Goal: Task Accomplishment & Management: Manage account settings

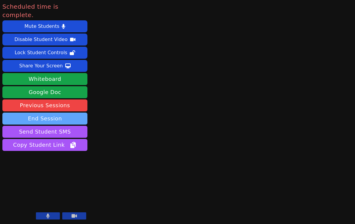
click at [47, 113] on button "End Session" at bounding box center [44, 119] width 85 height 12
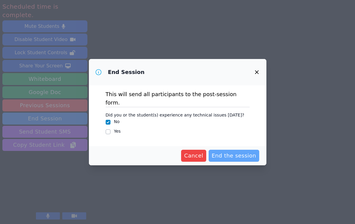
click at [252, 154] on span "End the session" at bounding box center [234, 156] width 45 height 8
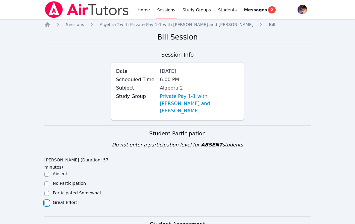
click at [47, 201] on input "Great Effort!" at bounding box center [46, 203] width 5 height 5
checkbox input "true"
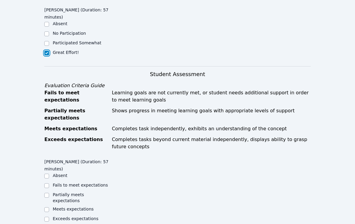
scroll to position [192, 0]
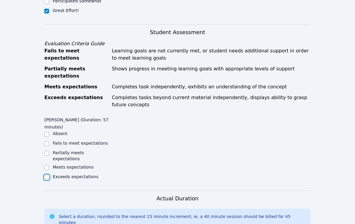
click at [45, 175] on input "Exceeds expectations" at bounding box center [46, 177] width 5 height 5
checkbox input "true"
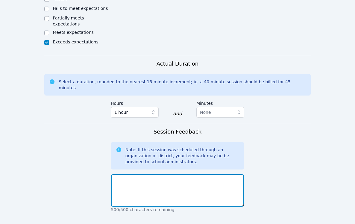
click at [125, 176] on textarea at bounding box center [177, 190] width 133 height 32
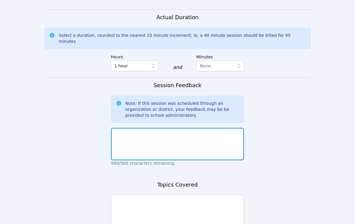
scroll to position [375, 0]
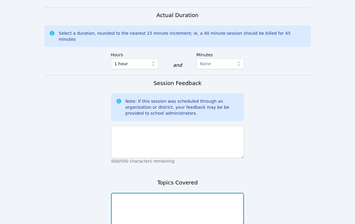
click at [126, 193] on textarea at bounding box center [177, 209] width 133 height 32
type textarea "P"
type textarea "Slope intercept form using a scatter plot"
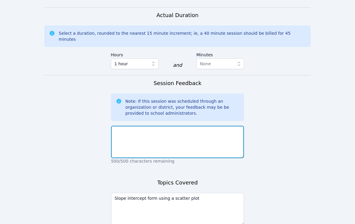
click at [141, 126] on textarea at bounding box center [177, 142] width 133 height 32
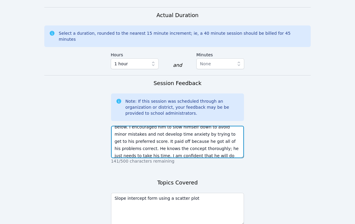
scroll to position [416, 0]
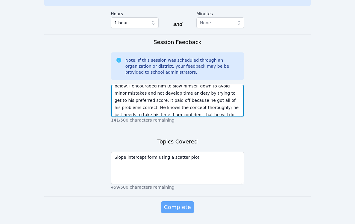
type textarea "Ethan resumed working on IXL on the topic below. I encouraged him to slow himse…"
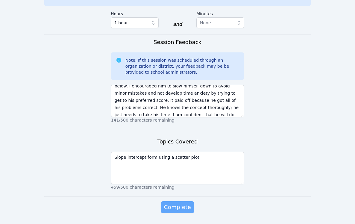
click at [174, 201] on button "Complete" at bounding box center [177, 207] width 33 height 12
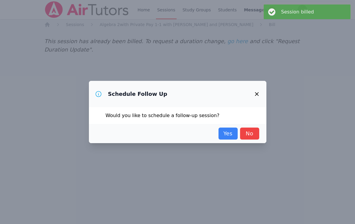
scroll to position [0, 0]
click at [224, 130] on link "Yes" at bounding box center [228, 134] width 19 height 12
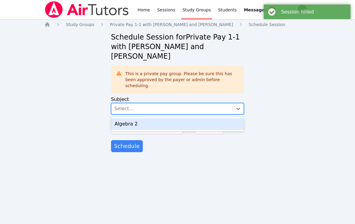
click at [162, 103] on div "Select..." at bounding box center [172, 108] width 122 height 11
click at [158, 118] on div "Algebra 2" at bounding box center [177, 124] width 133 height 12
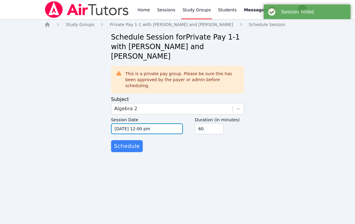
click at [160, 123] on input "10/09/2025 12:00 pm" at bounding box center [147, 128] width 72 height 11
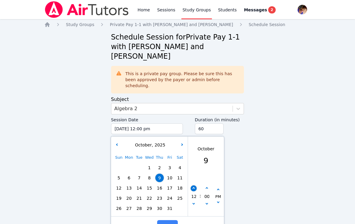
click at [195, 185] on button "button" at bounding box center [194, 188] width 6 height 6
type input "10/09/2025 01:00 pm"
type input "01"
click at [195, 185] on button "button" at bounding box center [194, 188] width 6 height 6
type input "10/09/2025 02:00 pm"
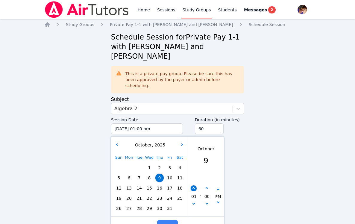
type input "02"
click at [195, 185] on button "button" at bounding box center [194, 188] width 6 height 6
type input "10/09/2025 03:00 pm"
type input "03"
click at [195, 185] on button "button" at bounding box center [194, 188] width 6 height 6
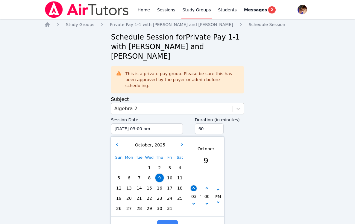
type input "10/09/2025 04:00 pm"
type input "04"
click at [195, 185] on button "button" at bounding box center [194, 188] width 6 height 6
type input "10/09/2025 05:00 pm"
type input "05"
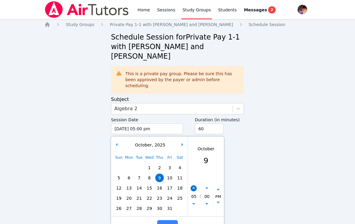
click at [195, 185] on button "button" at bounding box center [194, 188] width 6 height 6
type input "10/09/2025 06:00 pm"
type input "06"
click at [169, 222] on span "Done" at bounding box center [167, 226] width 15 height 8
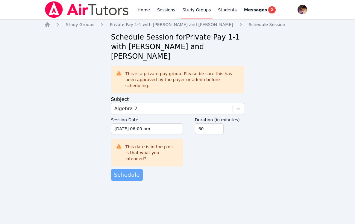
click at [128, 171] on span "Schedule" at bounding box center [127, 175] width 26 height 8
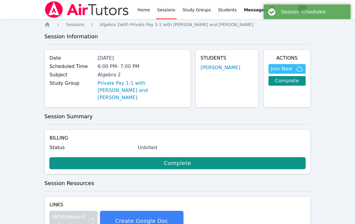
click at [164, 10] on link "Sessions" at bounding box center [166, 9] width 21 height 19
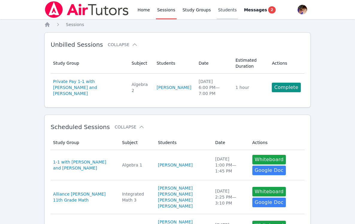
click at [220, 10] on link "Students" at bounding box center [227, 9] width 21 height 19
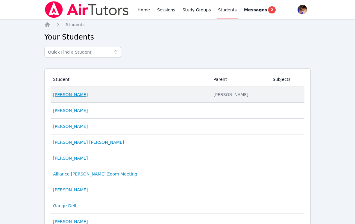
click at [66, 97] on link "Ethan Parker" at bounding box center [70, 95] width 35 height 6
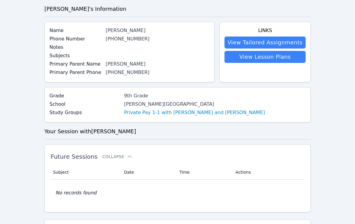
scroll to position [32, 0]
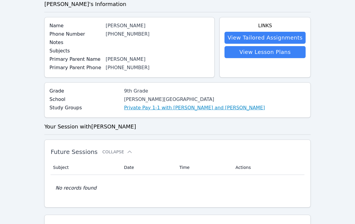
click at [154, 111] on link "Private Pay 1-1 with Ethan Parker and Alexis Asiama" at bounding box center [194, 107] width 141 height 7
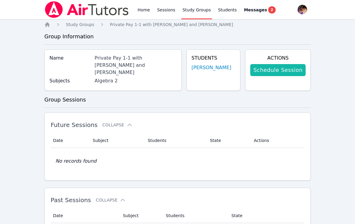
click at [264, 72] on link "Schedule Session" at bounding box center [277, 70] width 55 height 12
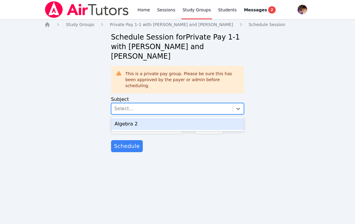
click at [156, 103] on div "Select..." at bounding box center [172, 108] width 122 height 11
click at [153, 118] on div "Algebra 2" at bounding box center [177, 124] width 133 height 12
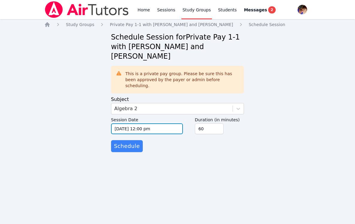
click at [151, 123] on input "10/09/2025 12:00 pm" at bounding box center [147, 128] width 72 height 11
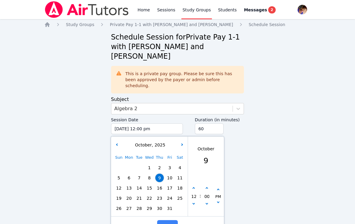
click at [131, 184] on span "13" at bounding box center [129, 188] width 8 height 8
click at [194, 185] on button "button" at bounding box center [194, 188] width 6 height 6
type input "10/13/2025 01:00 pm"
type input "01"
click at [194, 185] on button "button" at bounding box center [194, 188] width 6 height 6
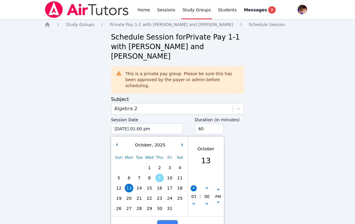
type input "10/13/2025 02:00 pm"
type input "02"
click at [194, 185] on button "button" at bounding box center [194, 188] width 6 height 6
type input "10/13/2025 03:00 pm"
type input "03"
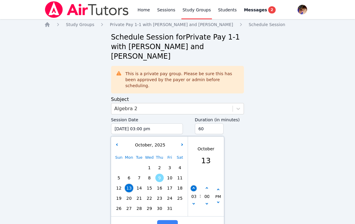
click at [194, 185] on button "button" at bounding box center [194, 188] width 6 height 6
type input "10/13/2025 04:00 pm"
type input "04"
click at [194, 185] on button "button" at bounding box center [194, 188] width 6 height 6
type input "10/13/2025 05:00 pm"
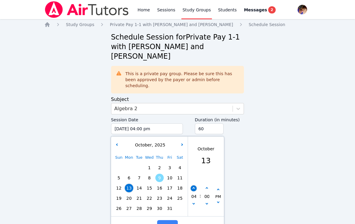
type input "05"
click at [194, 185] on button "button" at bounding box center [194, 188] width 6 height 6
type input "10/13/2025 06:00 pm"
type input "06"
click at [169, 222] on span "Done" at bounding box center [167, 226] width 15 height 8
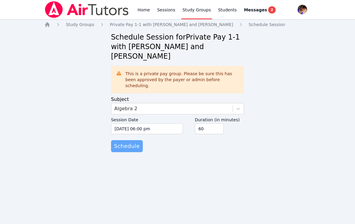
click at [130, 142] on span "Schedule" at bounding box center [127, 146] width 26 height 8
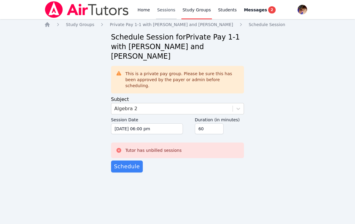
click at [167, 7] on link "Sessions" at bounding box center [166, 9] width 21 height 19
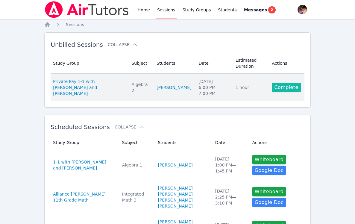
click at [282, 87] on link "Complete" at bounding box center [286, 88] width 29 height 10
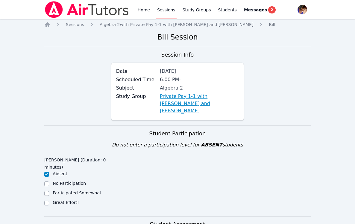
click at [184, 101] on link "Private Pay 1-1 with Ethan Parker and Alexis Asiama" at bounding box center [199, 104] width 79 height 22
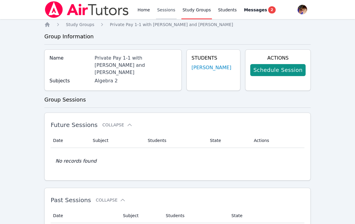
click at [174, 13] on link "Sessions" at bounding box center [166, 9] width 21 height 19
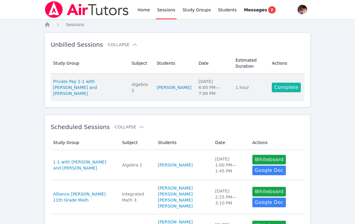
click at [282, 88] on link "Complete" at bounding box center [286, 88] width 29 height 10
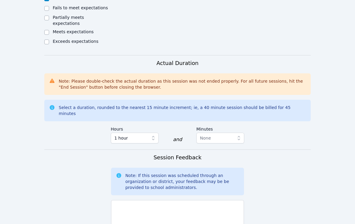
scroll to position [343, 0]
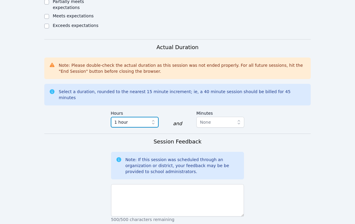
click at [154, 120] on icon "button" at bounding box center [153, 122] width 2 height 4
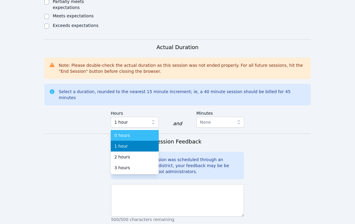
click at [138, 132] on div "0 hours" at bounding box center [134, 135] width 41 height 6
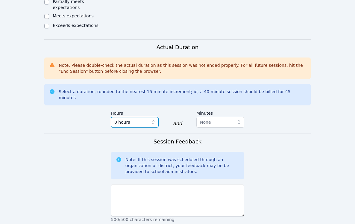
scroll to position [456, 0]
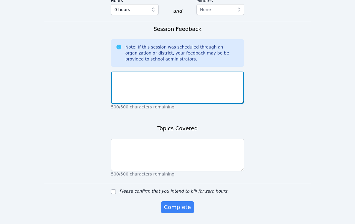
click at [160, 72] on textarea at bounding box center [177, 88] width 133 height 32
type textarea "Previously billed for an hour. Please disregard this Amy."
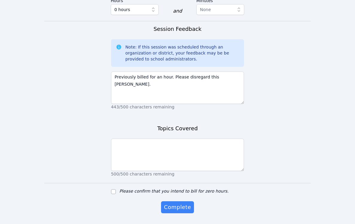
click at [117, 188] on div "Please confirm that you intend to bill for zero hours." at bounding box center [177, 191] width 133 height 7
click at [115, 189] on input "Please confirm that you intend to bill for zero hours." at bounding box center [113, 191] width 5 height 5
checkbox input "true"
click at [175, 203] on span "Complete" at bounding box center [177, 207] width 27 height 8
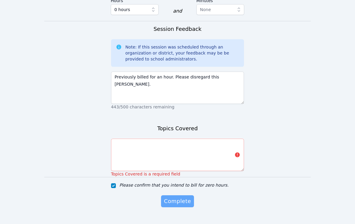
scroll to position [450, 0]
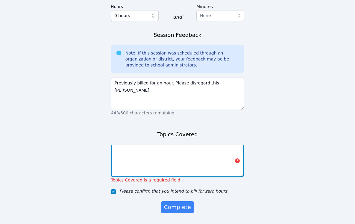
click at [197, 149] on textarea at bounding box center [177, 161] width 133 height 32
type textarea "n/a"
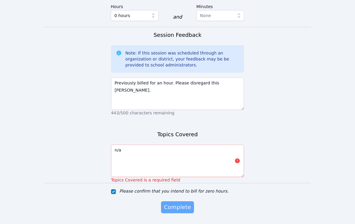
click at [169, 203] on span "Complete" at bounding box center [177, 207] width 27 height 8
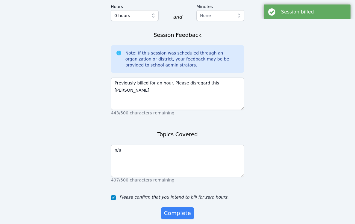
scroll to position [0, 0]
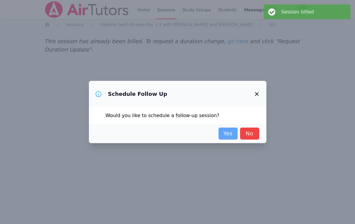
click at [224, 137] on link "Yes" at bounding box center [228, 134] width 19 height 12
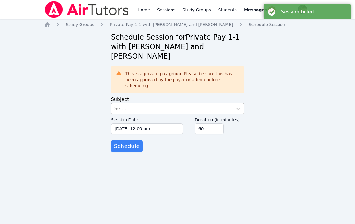
click at [179, 103] on div "Select..." at bounding box center [172, 108] width 122 height 11
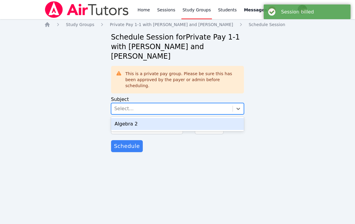
click at [175, 117] on div "Algebra 2" at bounding box center [177, 124] width 133 height 14
click at [174, 118] on div "Algebra 2" at bounding box center [177, 124] width 133 height 12
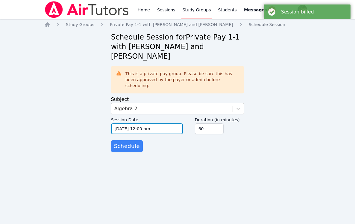
click at [164, 123] on input "10/09/2025 12:00 pm" at bounding box center [147, 128] width 72 height 11
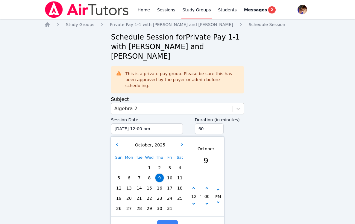
click at [159, 184] on span "16" at bounding box center [159, 188] width 8 height 8
click at [193, 185] on button "button" at bounding box center [194, 188] width 6 height 6
type input "10/16/2025 01:00 pm"
type input "01"
click at [193, 185] on button "button" at bounding box center [194, 188] width 6 height 6
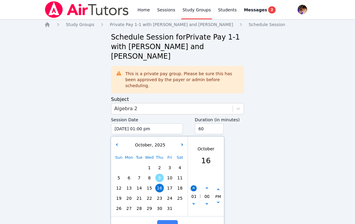
type input "10/16/2025 02:00 pm"
type input "02"
click at [193, 185] on button "button" at bounding box center [194, 188] width 6 height 6
type input "10/16/2025 03:00 pm"
type input "03"
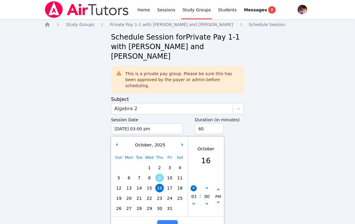
click at [193, 185] on button "button" at bounding box center [194, 188] width 6 height 6
type input "10/16/2025 04:00 pm"
type input "04"
click at [193, 185] on button "button" at bounding box center [194, 188] width 6 height 6
type input "10/16/2025 05:00 pm"
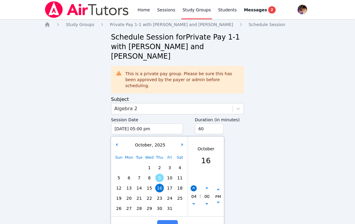
type input "05"
click at [193, 185] on button "button" at bounding box center [194, 188] width 6 height 6
type input "10/16/2025 06:00 pm"
type input "06"
click at [170, 220] on button "Done" at bounding box center [167, 226] width 21 height 12
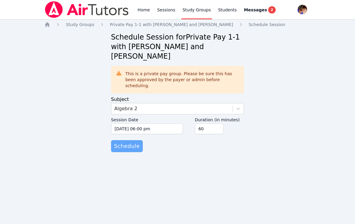
click at [127, 142] on span "Schedule" at bounding box center [127, 146] width 26 height 8
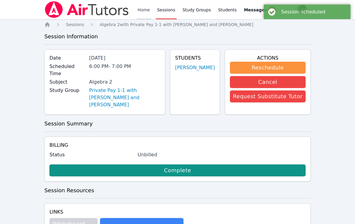
click at [143, 7] on link "Home" at bounding box center [144, 9] width 15 height 19
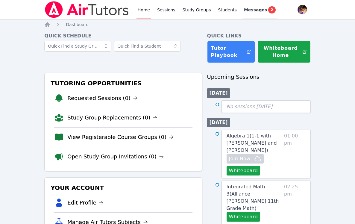
click at [258, 14] on link "Messages 2" at bounding box center [260, 9] width 34 height 19
